Goal: Check status

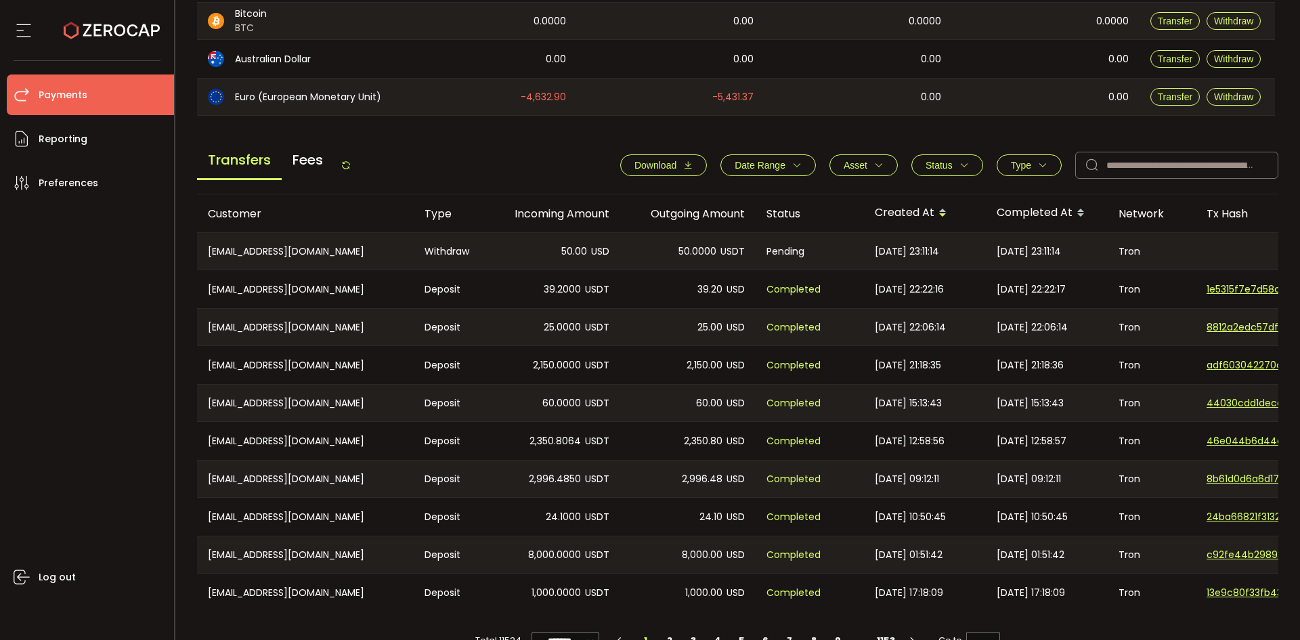
scroll to position [458, 0]
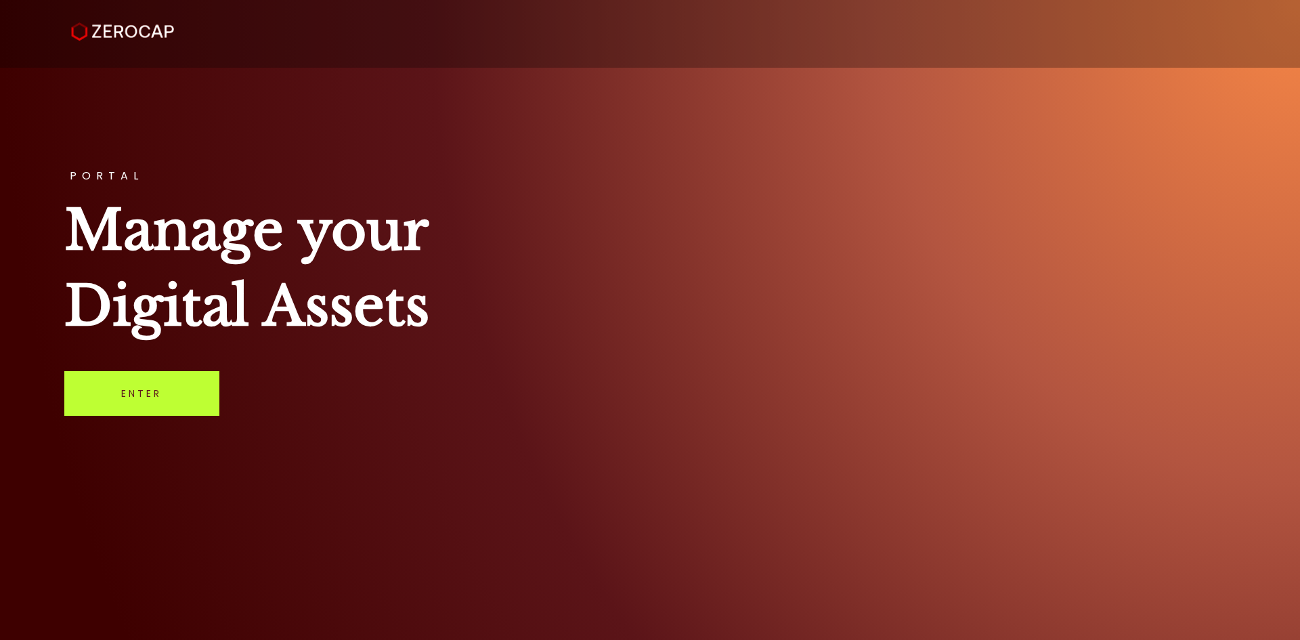
click at [142, 390] on link "Enter" at bounding box center [141, 393] width 155 height 45
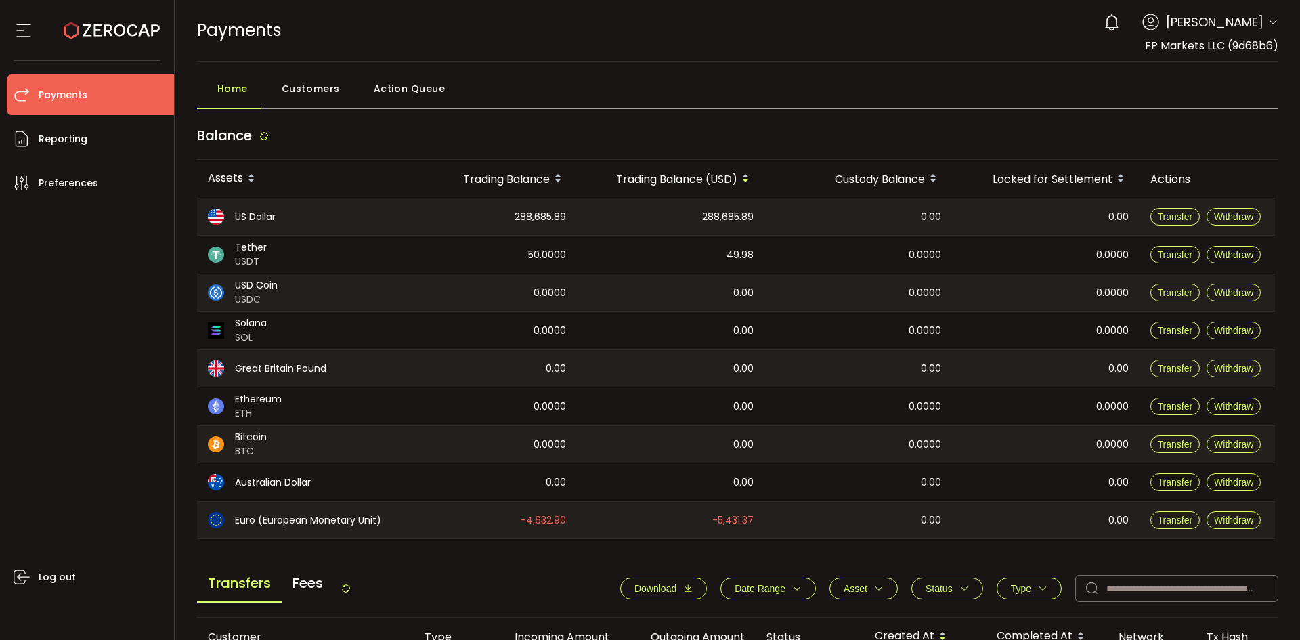
scroll to position [458, 0]
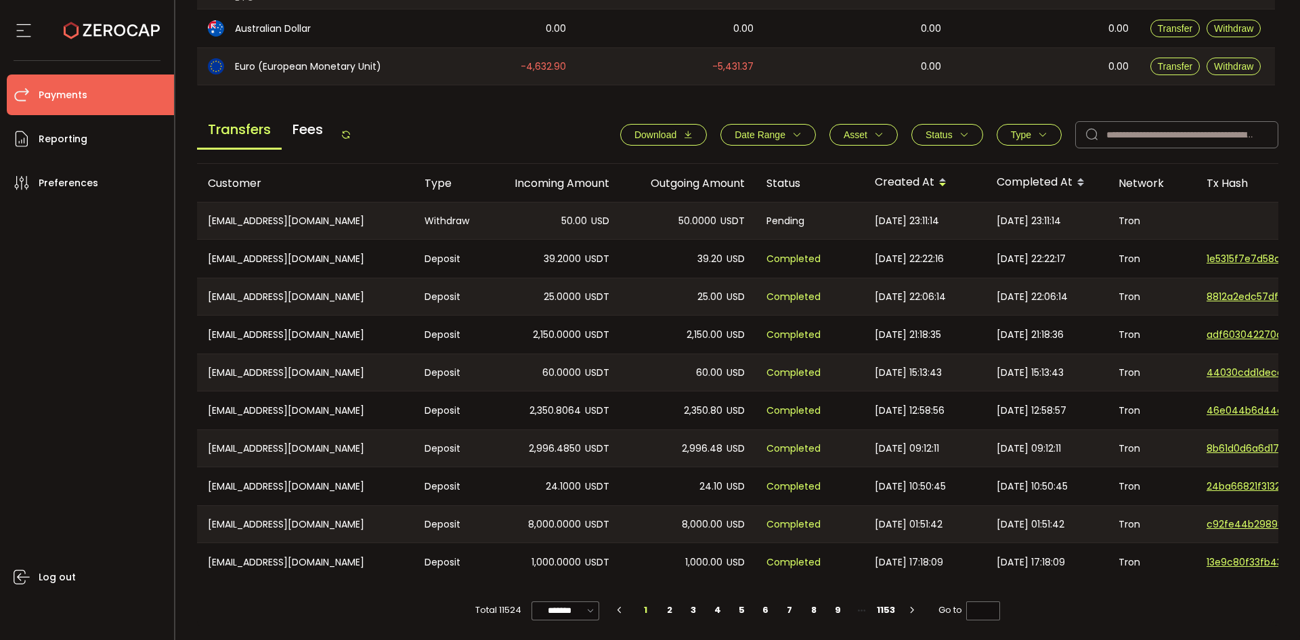
click at [952, 129] on span "Status" at bounding box center [946, 134] width 43 height 11
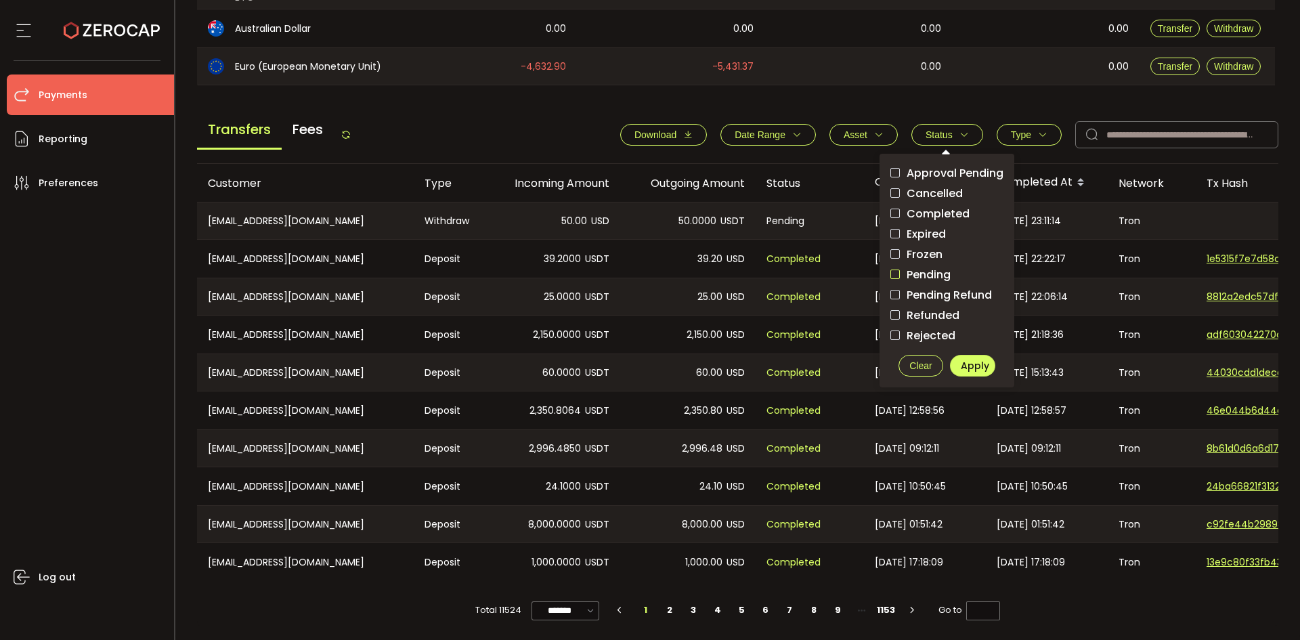
click at [890, 269] on span "checkbox-group" at bounding box center [894, 273] width 9 height 9
click at [971, 363] on span "Apply" at bounding box center [975, 366] width 28 height 14
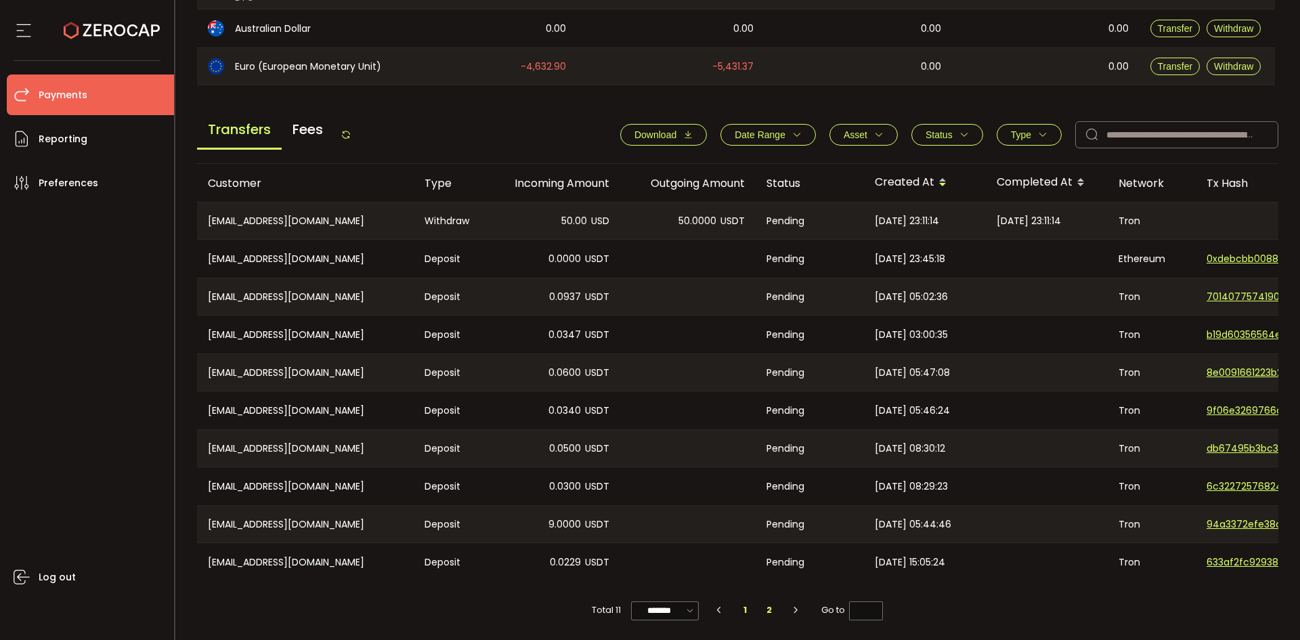
click at [770, 611] on li "2" at bounding box center [769, 609] width 24 height 19
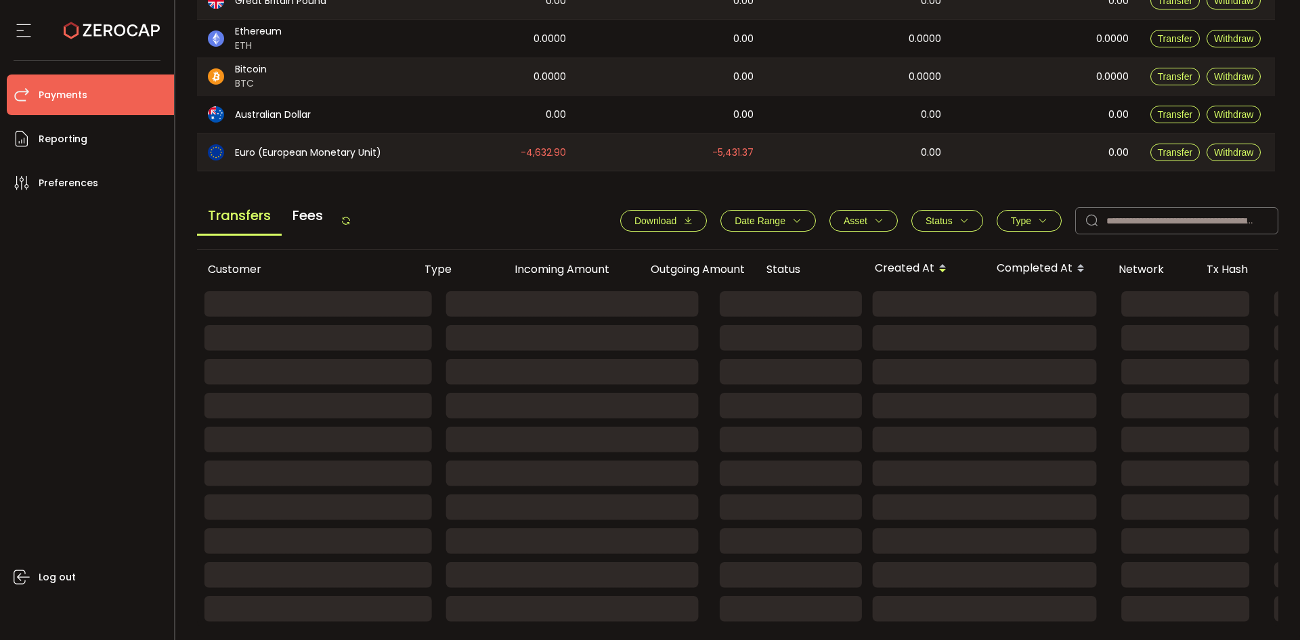
scroll to position [223, 0]
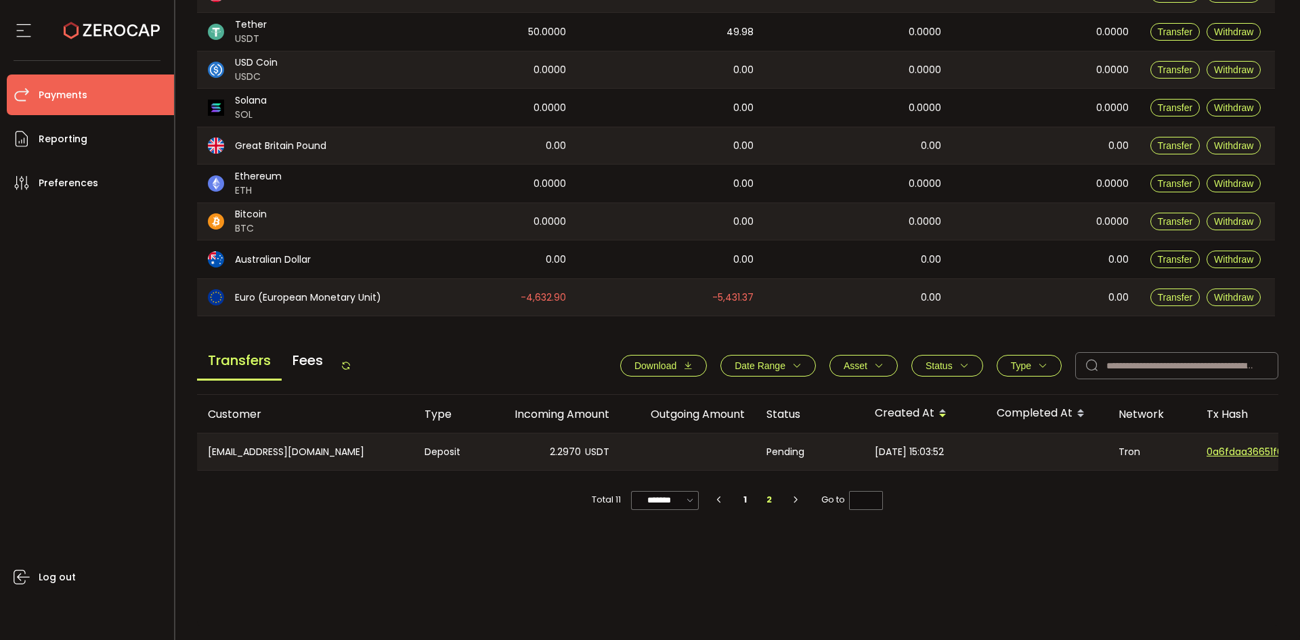
click at [718, 502] on icon "button" at bounding box center [719, 500] width 12 height 8
type input "*"
